Goal: Ask a question

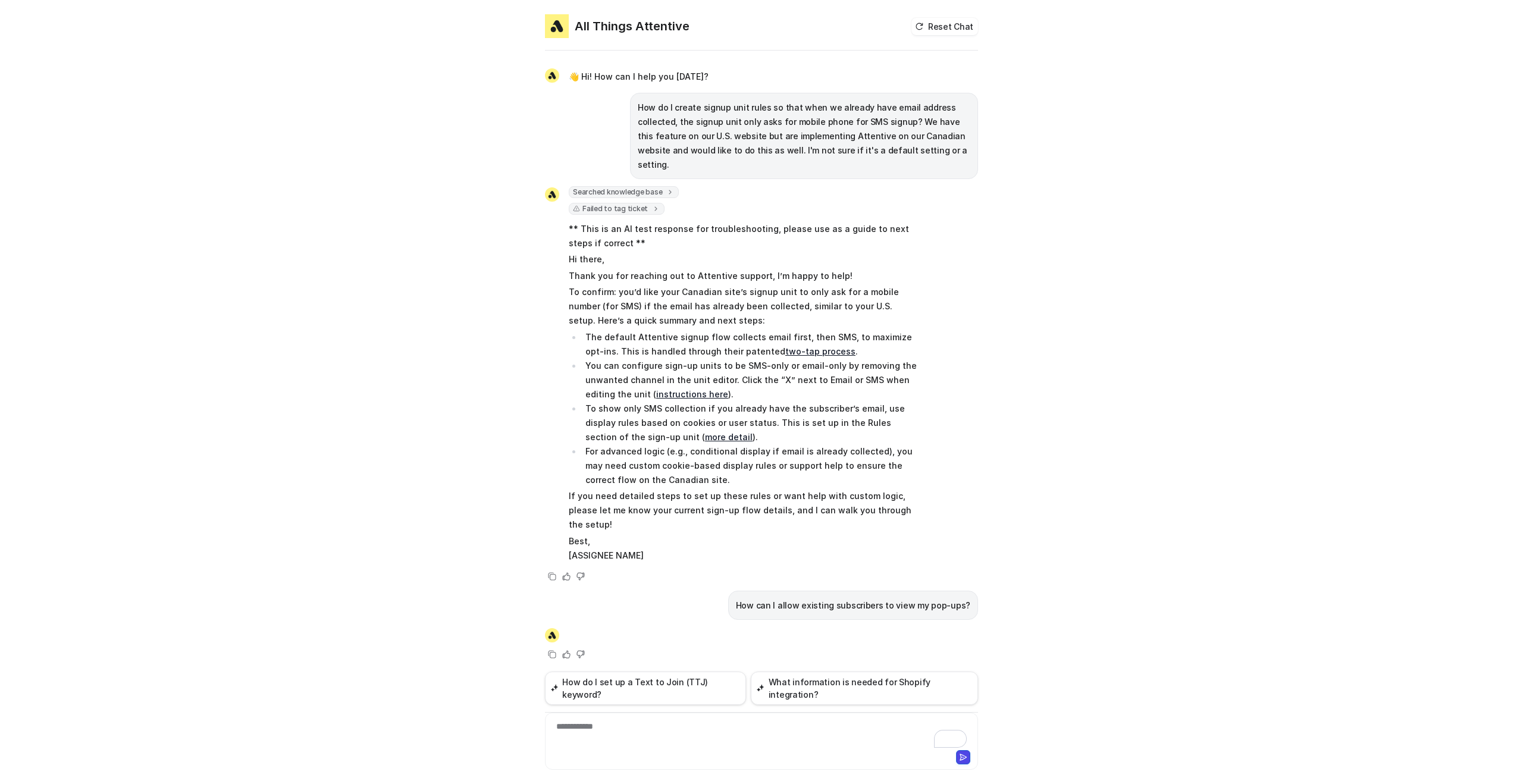
click at [826, 596] on div "👋 Hi! How can I help you [DATE]? How do I create signup unit rules so that when…" at bounding box center [762, 364] width 433 height 623
click at [825, 599] on p "How can I allow existing subscribers to view my pop-ups?" at bounding box center [854, 606] width 235 height 15
click at [826, 599] on p "How can I allow existing subscribers to view my pop-ups?" at bounding box center [854, 606] width 235 height 15
copy span "How can I allow existing subscribers to view my pop-ups?"
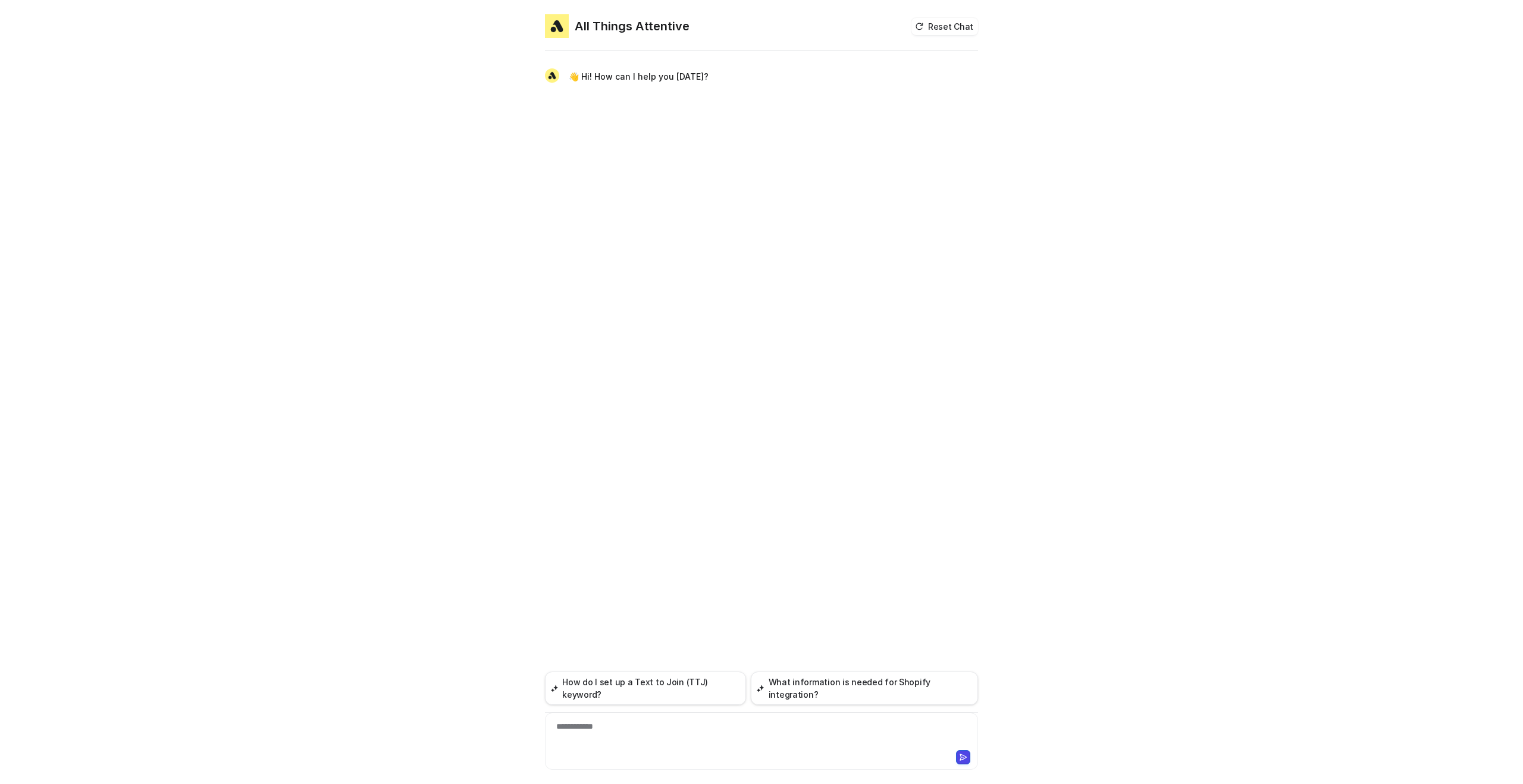
click at [644, 726] on div "**********" at bounding box center [761, 734] width 427 height 27
paste div "To enrich screen reader interactions, please activate Accessibility in Grammarl…"
